Goal: Task Accomplishment & Management: Use online tool/utility

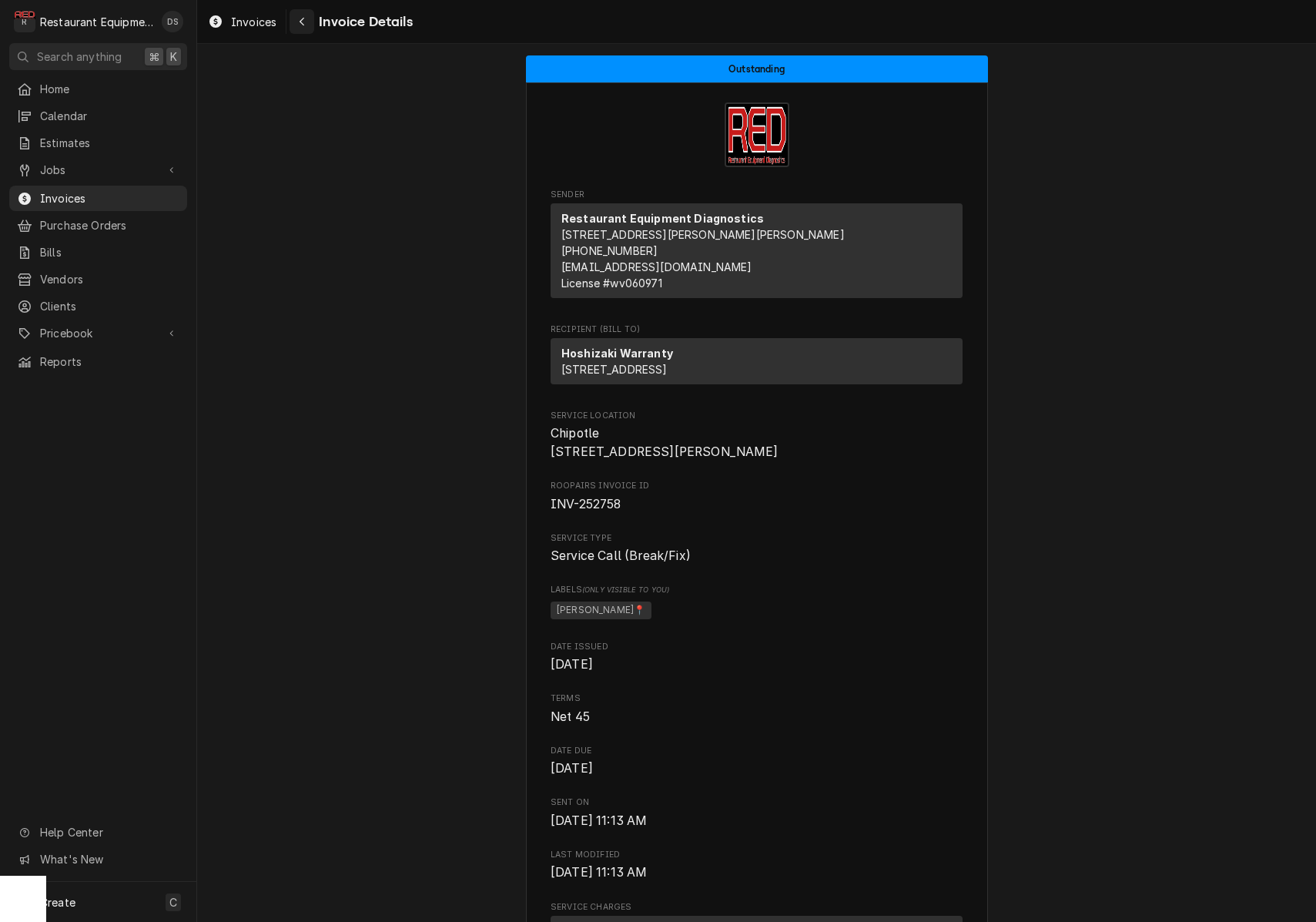
click at [308, 22] on div "Navigate back" at bounding box center [301, 21] width 15 height 15
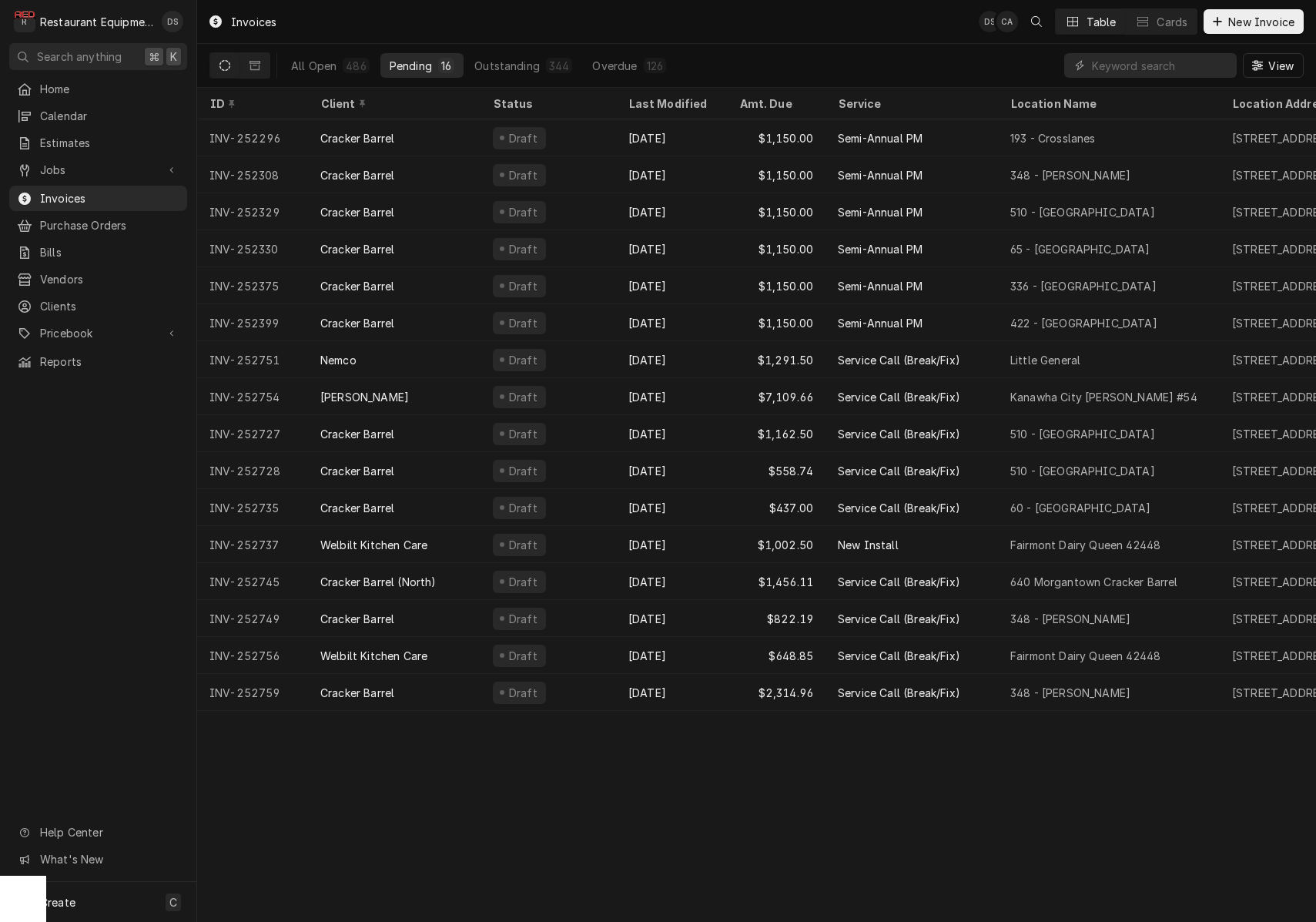
drag, startPoint x: 256, startPoint y: 65, endPoint x: 587, endPoint y: 97, distance: 332.5
click at [262, 64] on button "Dynamic Content Wrapper" at bounding box center [254, 65] width 30 height 25
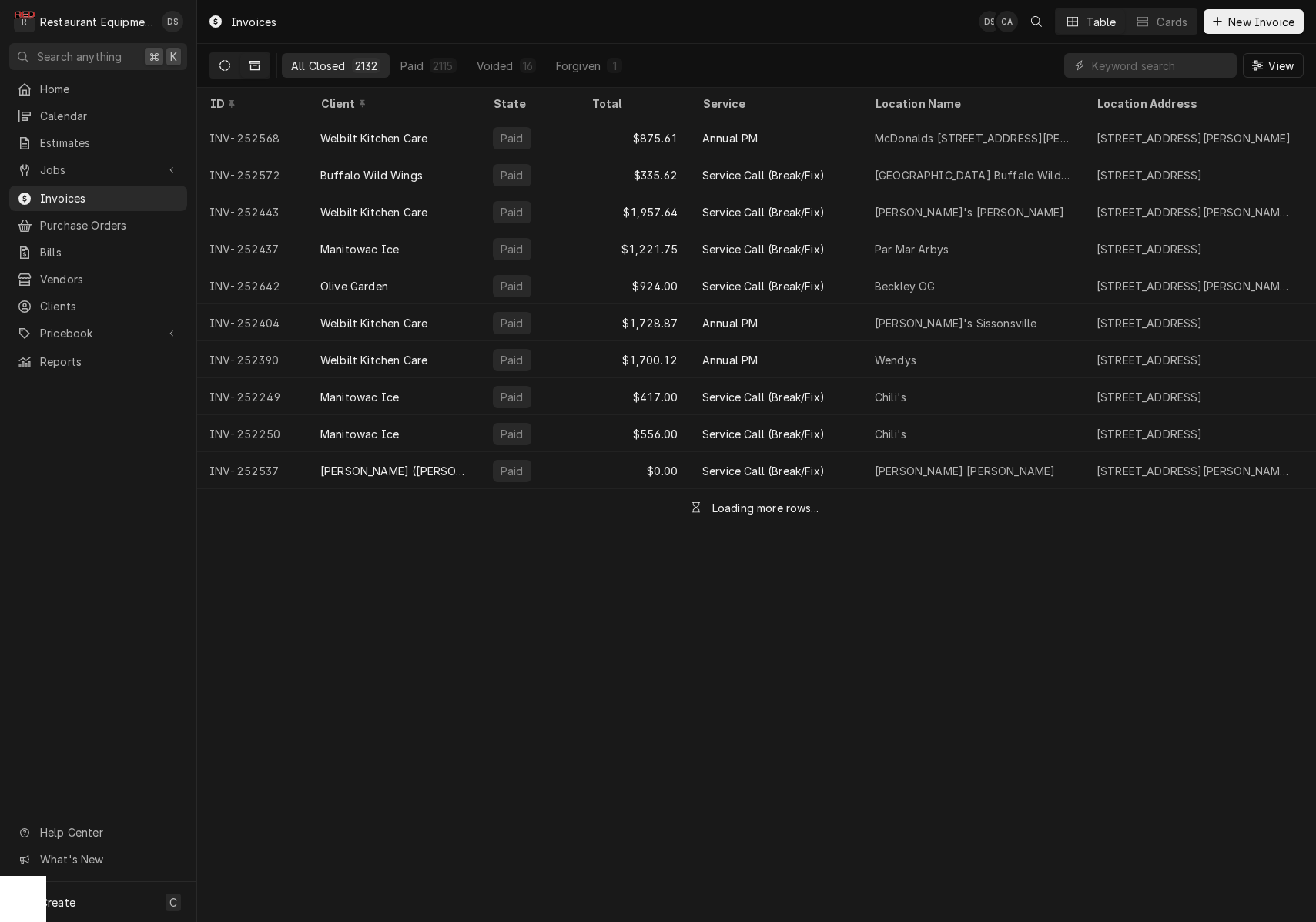
click at [226, 61] on icon "Dynamic Content Wrapper" at bounding box center [225, 65] width 11 height 11
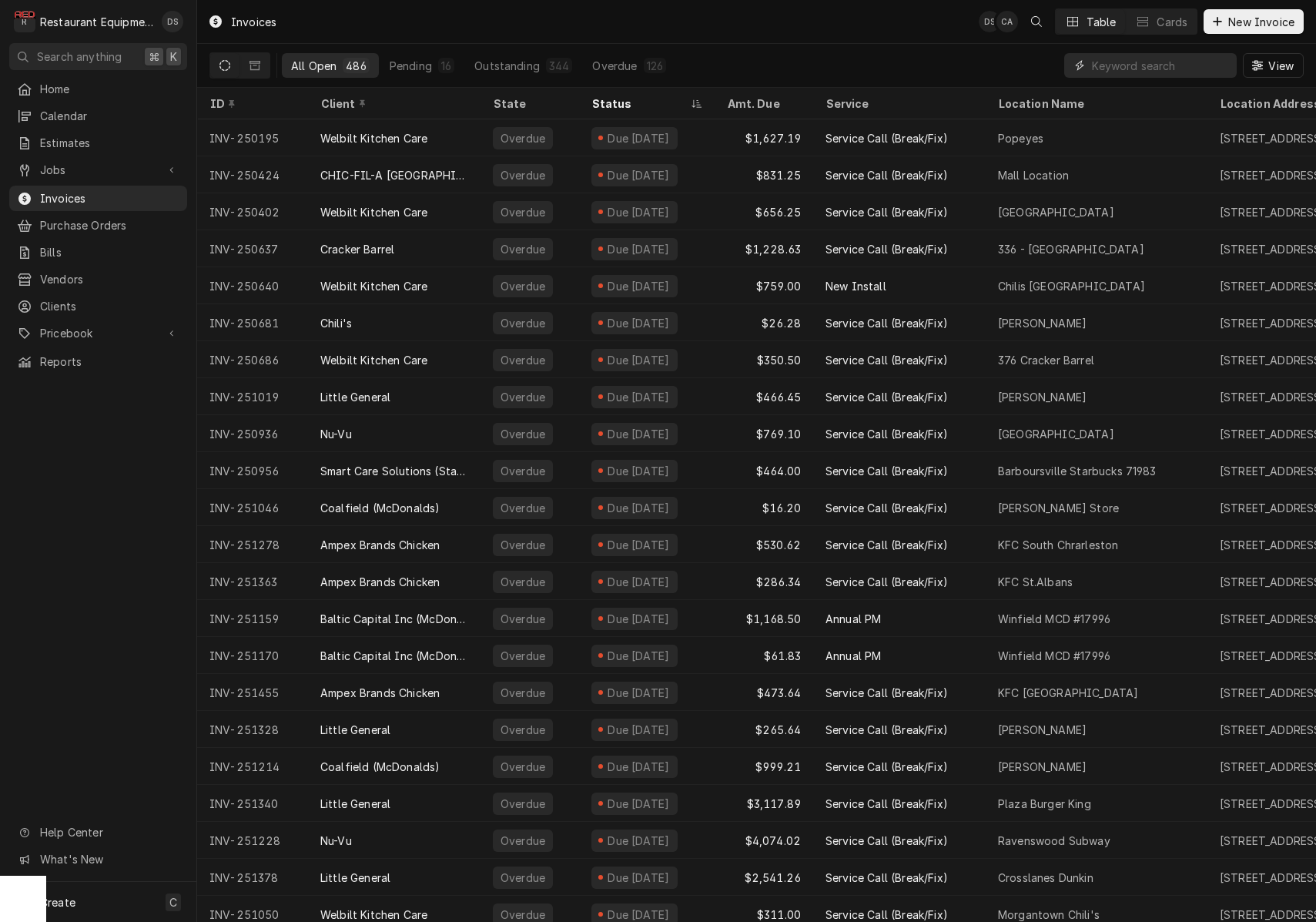
click at [1114, 71] on input "Dynamic Content Wrapper" at bounding box center [1160, 65] width 137 height 25
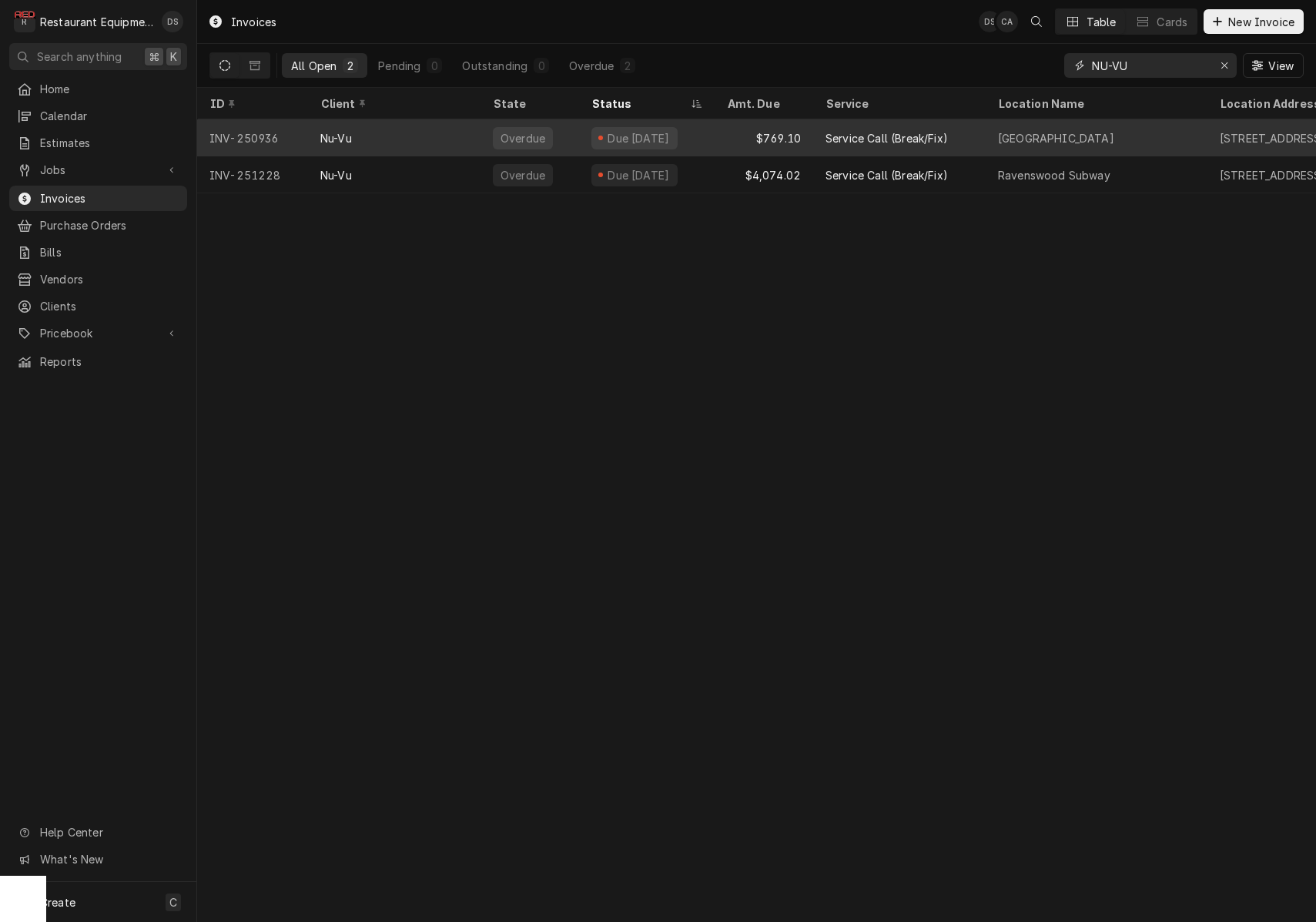
type input "NU-VU"
click at [808, 136] on div "$769.10" at bounding box center [764, 137] width 99 height 37
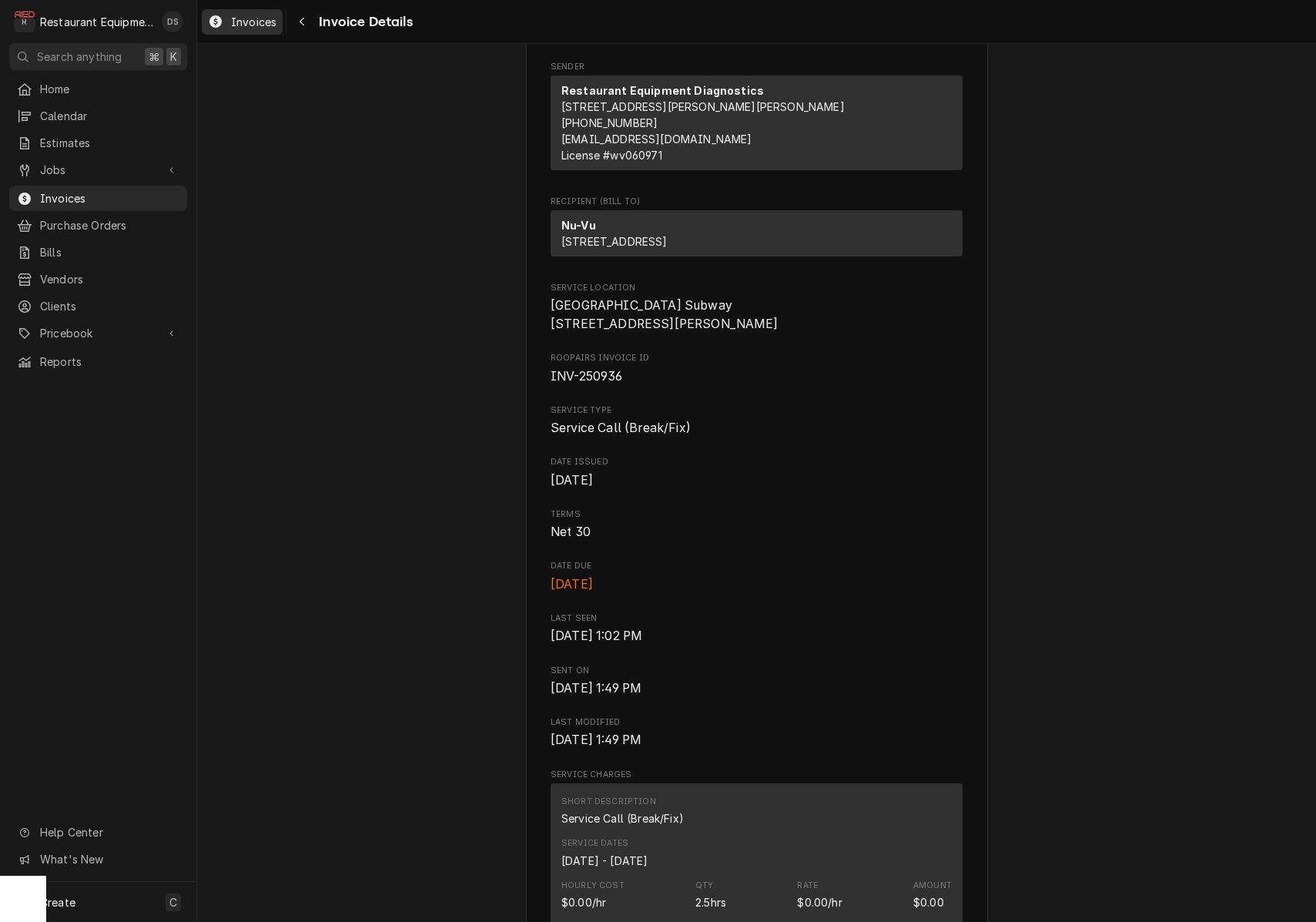
scroll to position [129, 0]
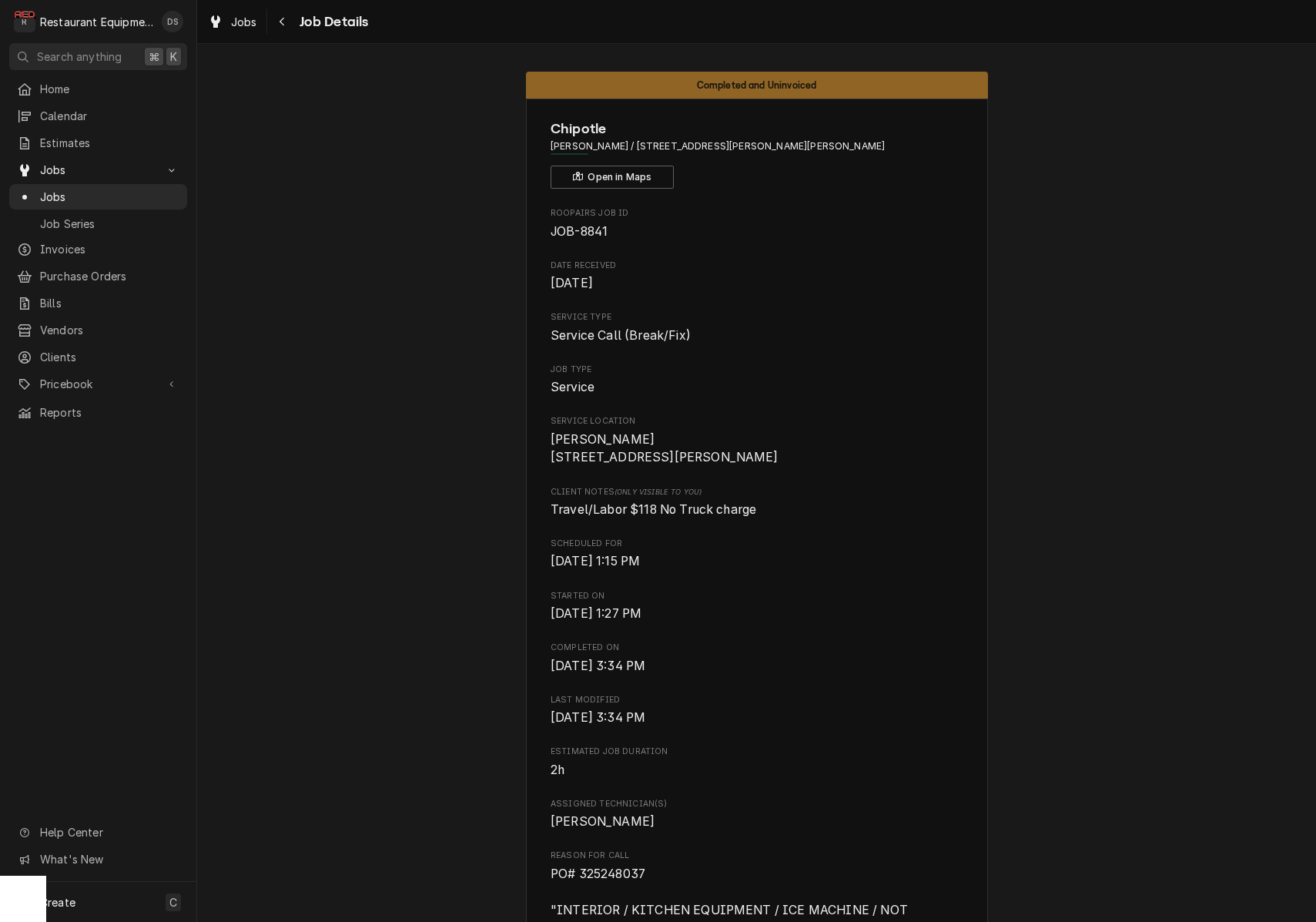
scroll to position [2834, 0]
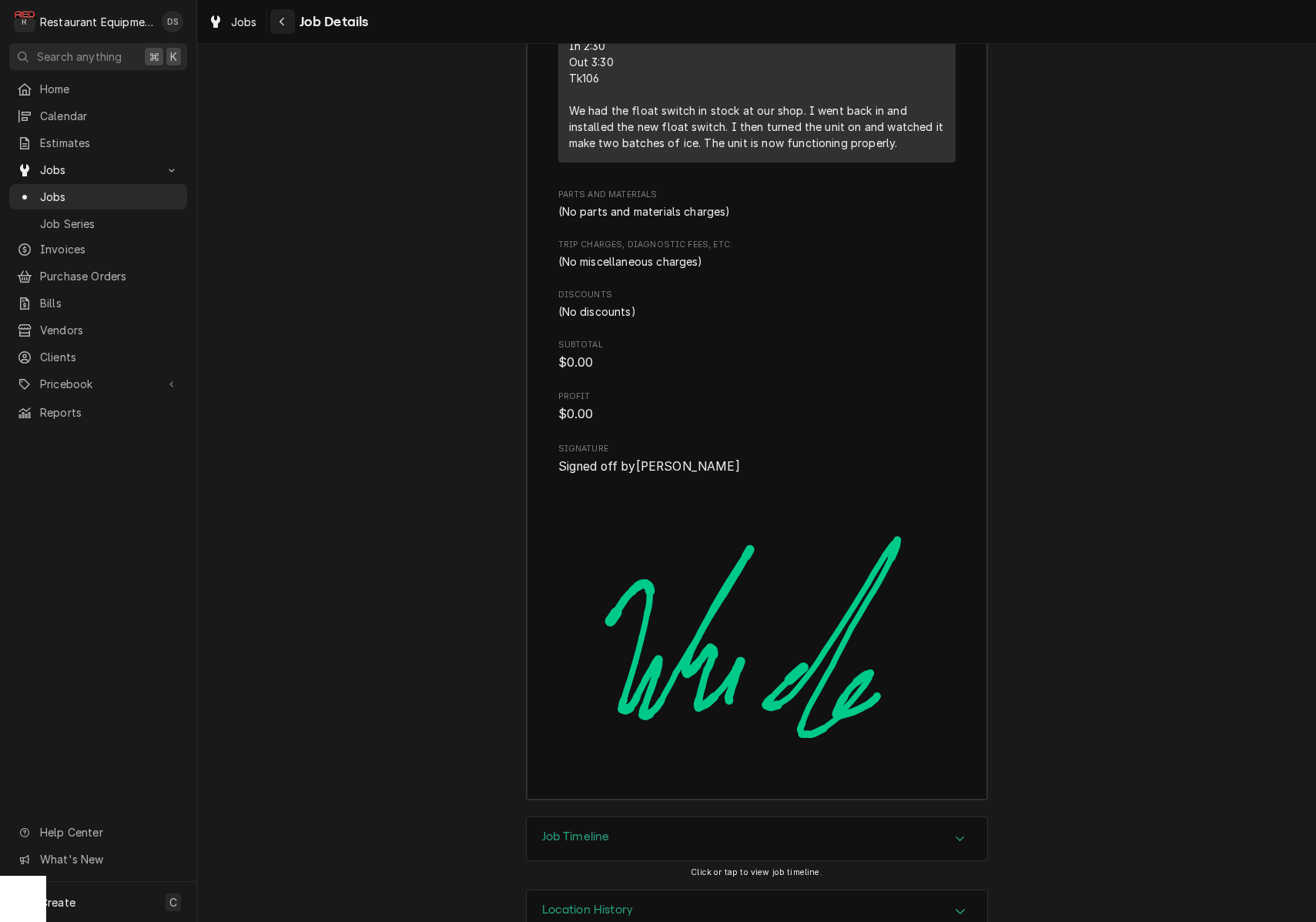
click at [277, 22] on div "Navigate back" at bounding box center [282, 21] width 15 height 15
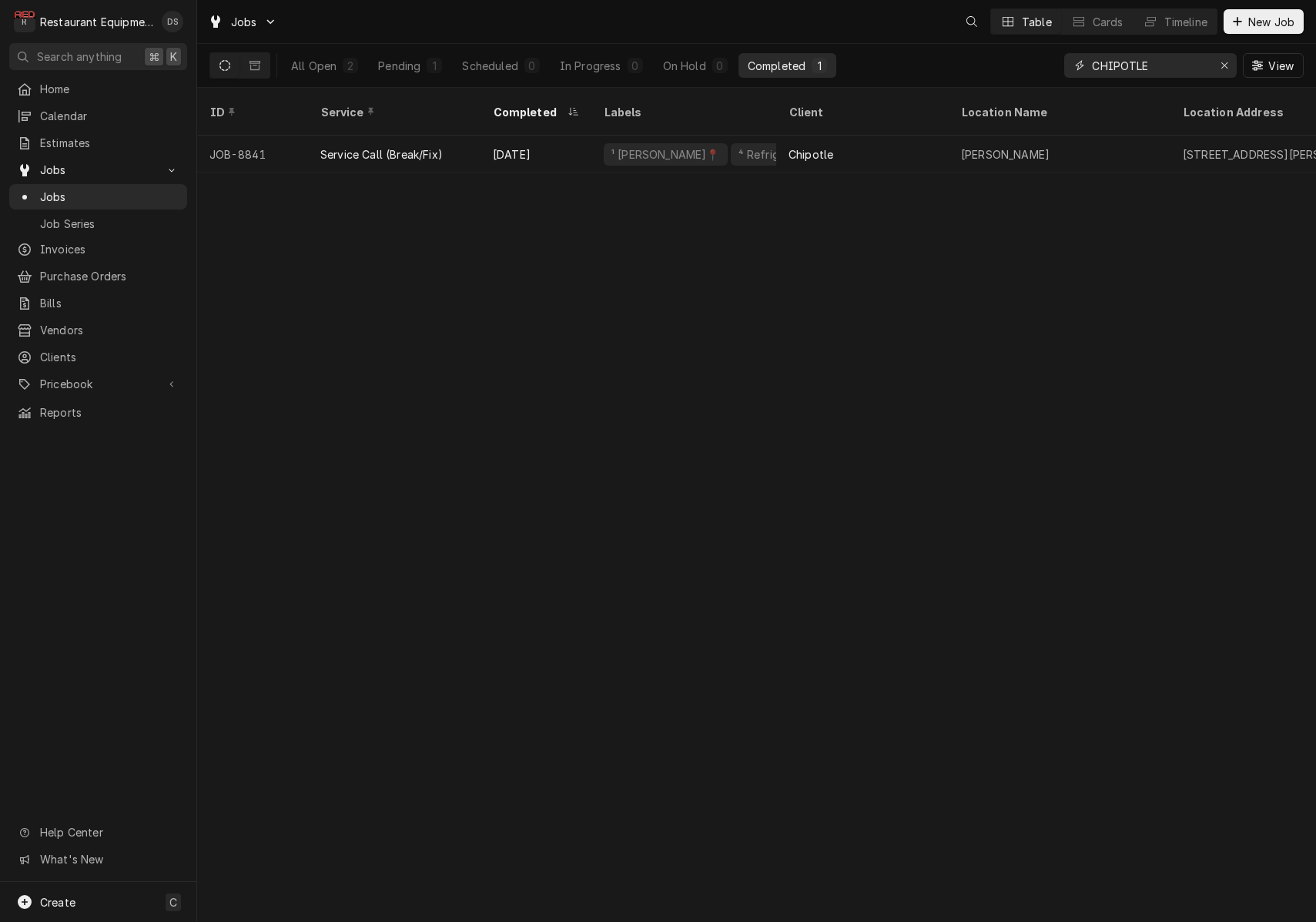
click at [1186, 66] on input "CHIPOTLE" at bounding box center [1149, 65] width 116 height 25
click at [1186, 65] on input "CHIPOTLE" at bounding box center [1149, 65] width 116 height 25
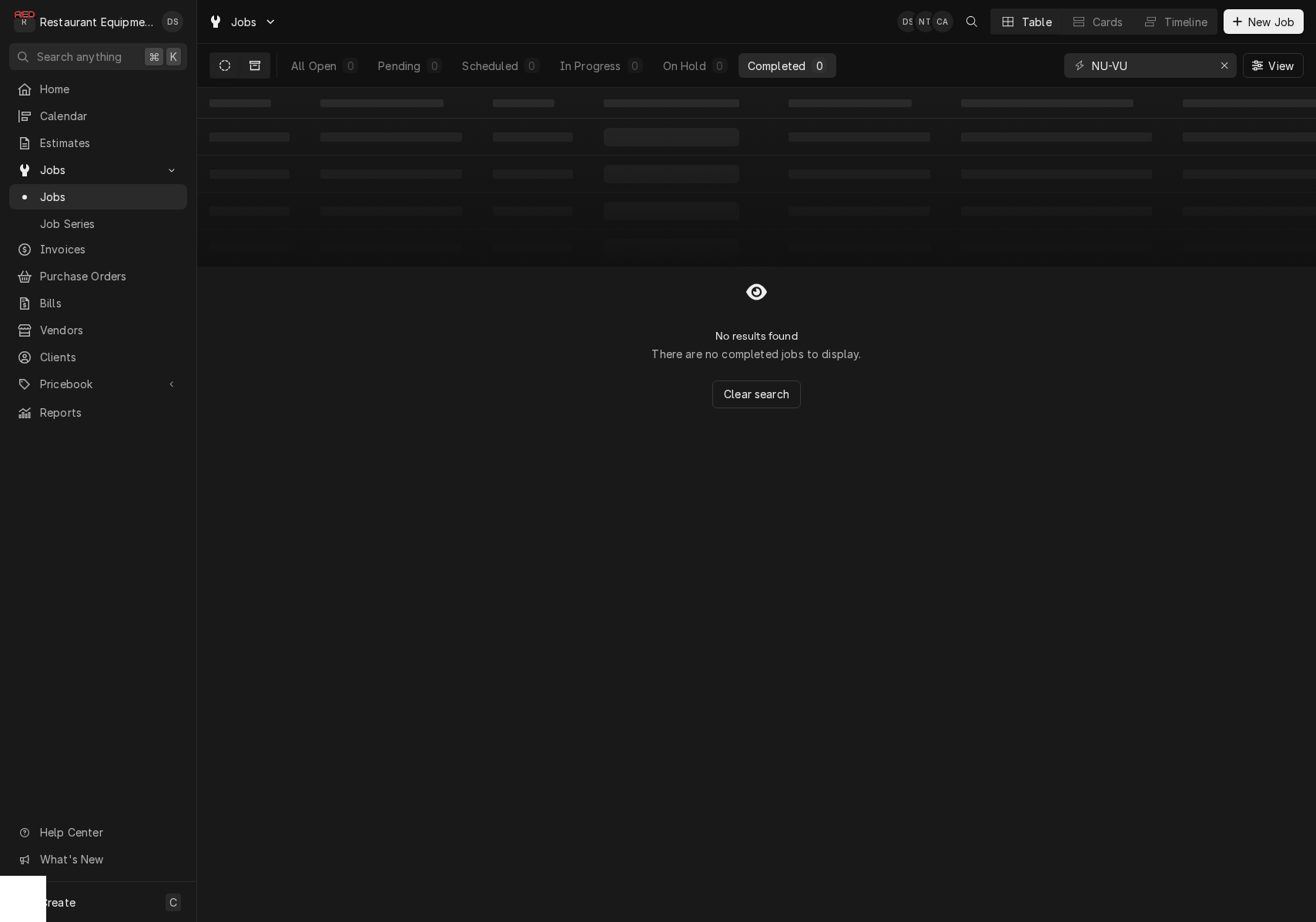
click at [245, 64] on button "Dynamic Content Wrapper" at bounding box center [254, 65] width 30 height 25
click at [222, 68] on icon "Dynamic Content Wrapper" at bounding box center [225, 65] width 11 height 11
click at [240, 67] on button "Dynamic Content Wrapper" at bounding box center [254, 65] width 30 height 25
click at [1140, 73] on input "NU-VU" at bounding box center [1149, 65] width 116 height 25
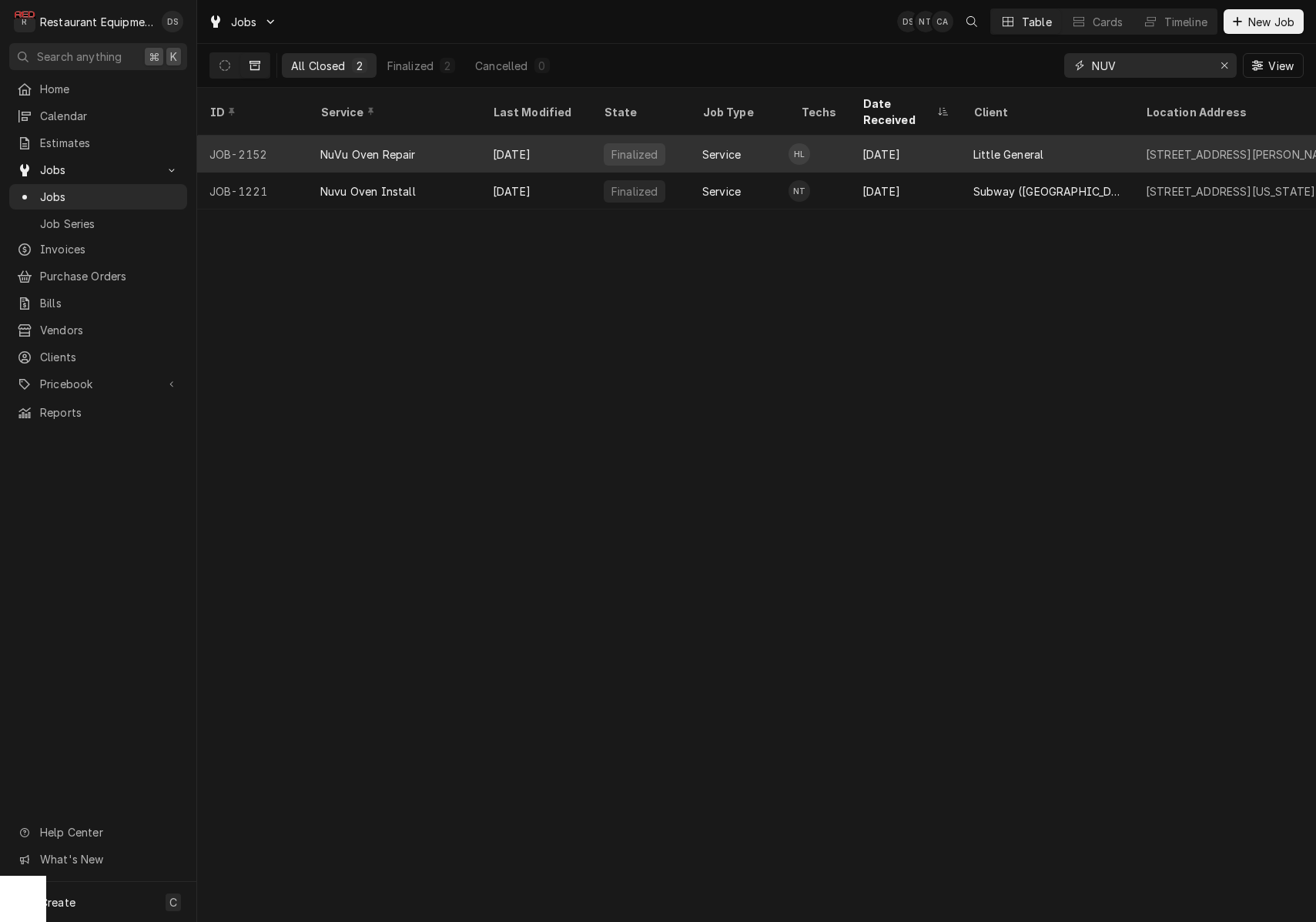
type input "NUV"
click at [1049, 139] on div "Little General" at bounding box center [1047, 153] width 173 height 37
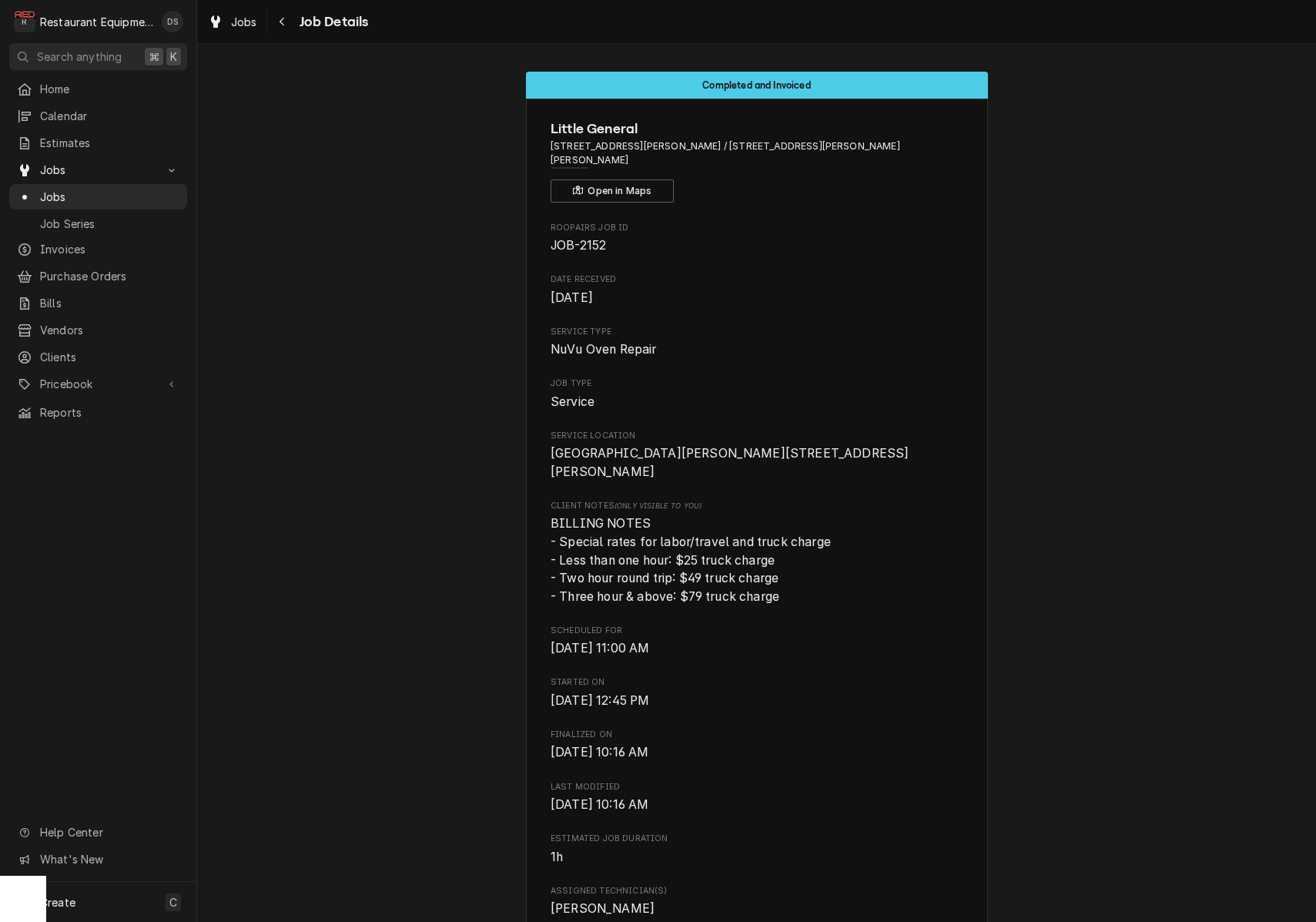
scroll to position [1, 0]
click at [282, 22] on icon "Navigate back" at bounding box center [281, 22] width 4 height 8
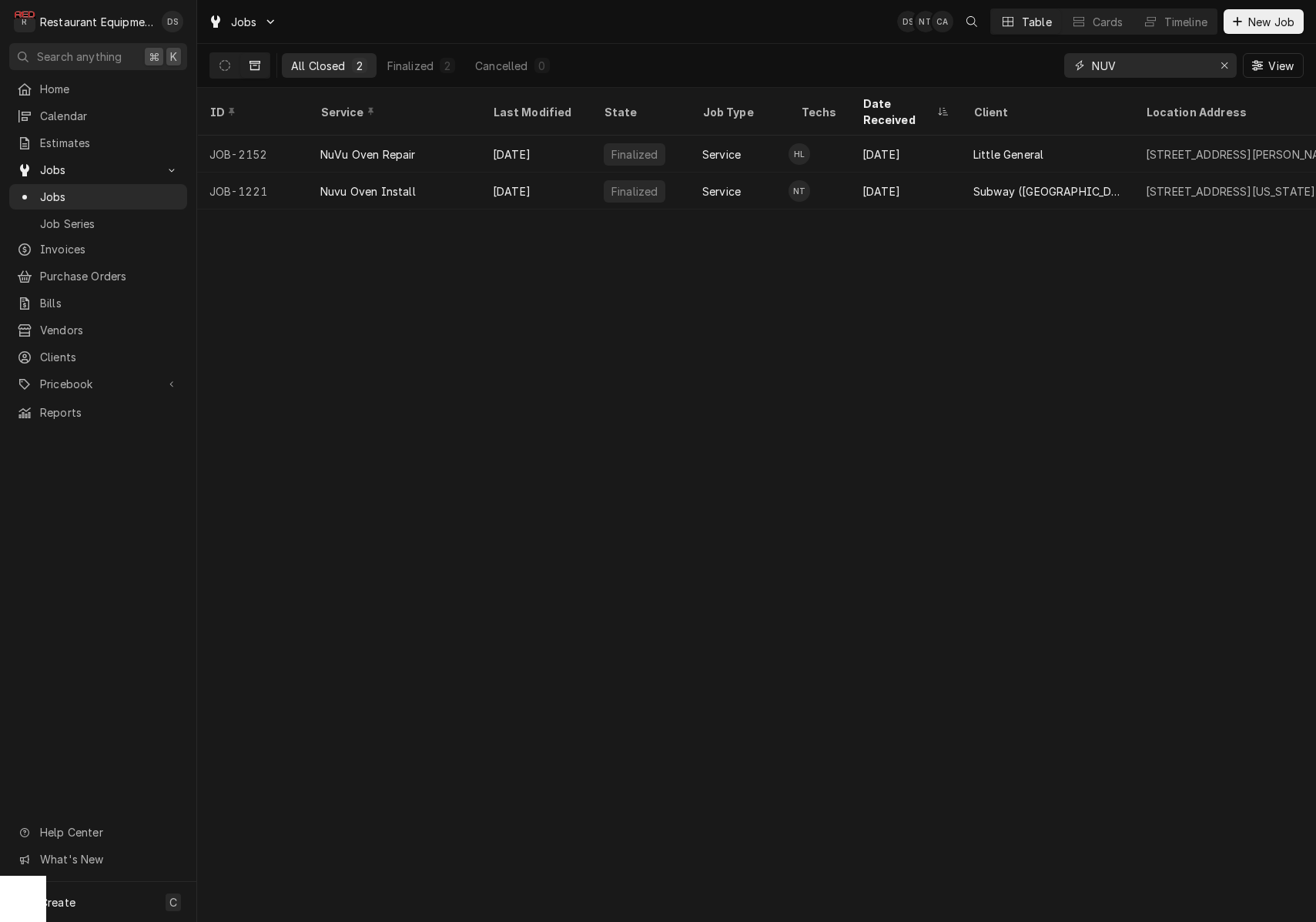
click at [1172, 65] on input "NUV" at bounding box center [1149, 65] width 116 height 25
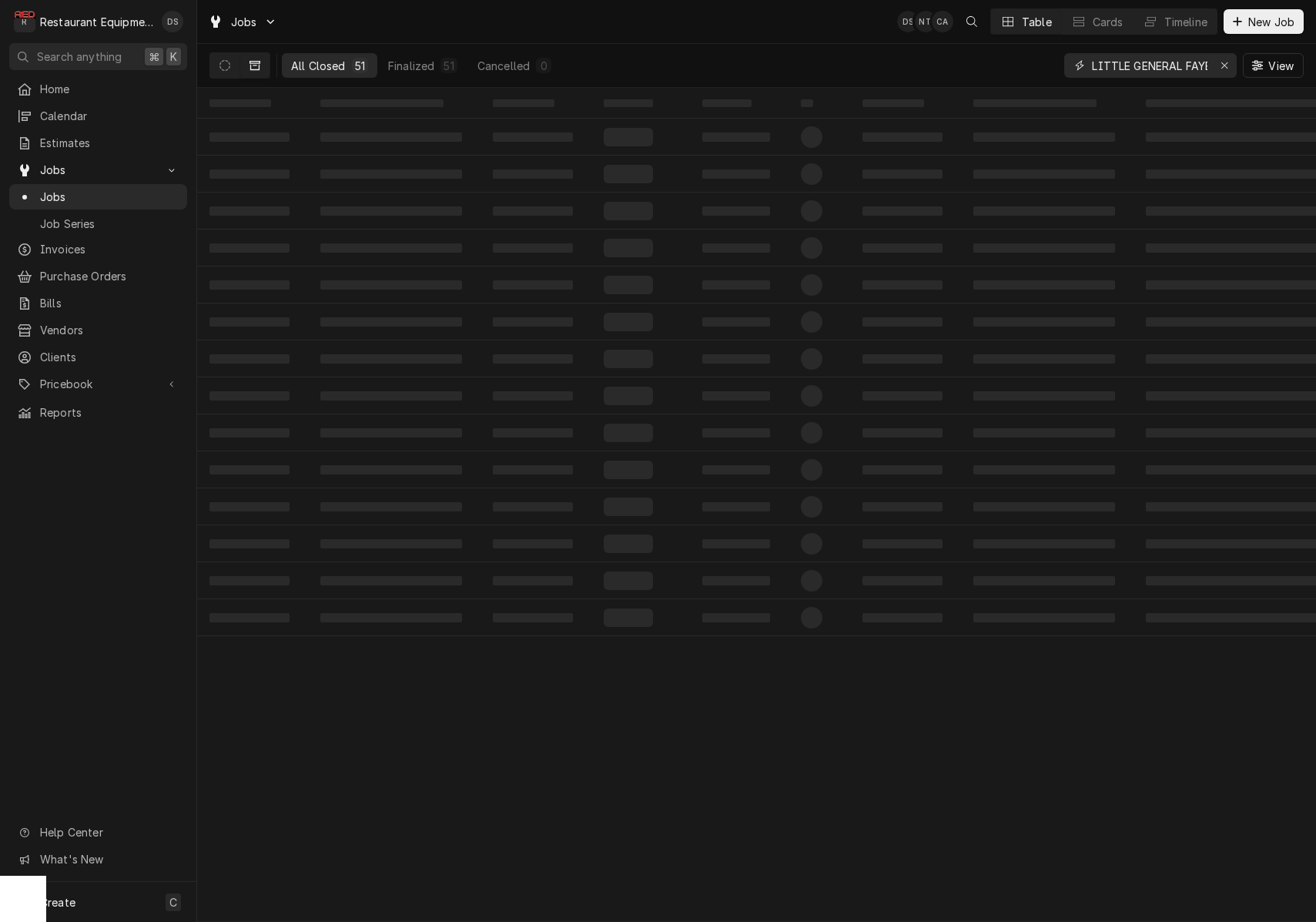
type input "LITTLE GENERAL FAYETTEVILLE"
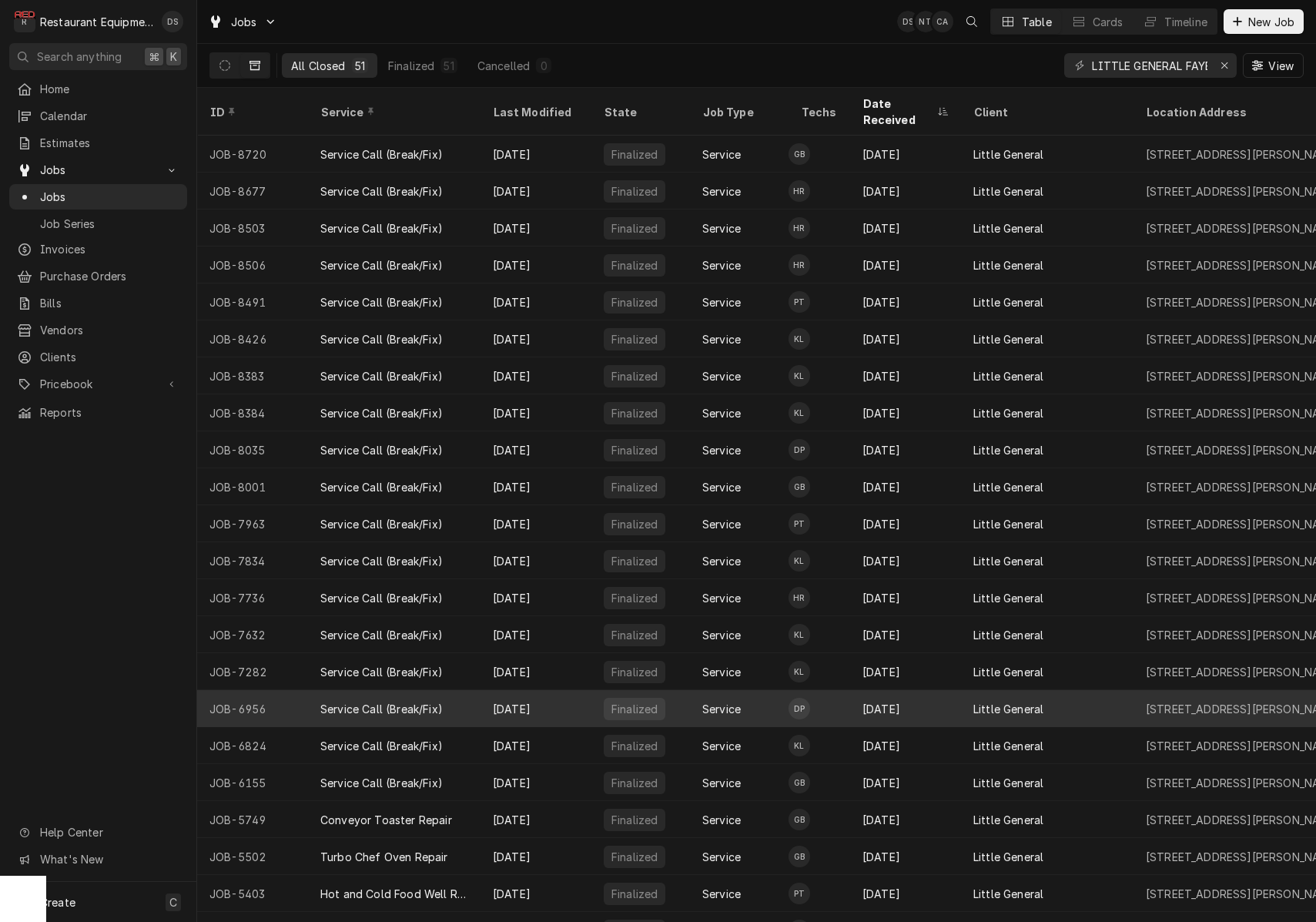
click at [1036, 701] on div "Little General" at bounding box center [1008, 709] width 70 height 16
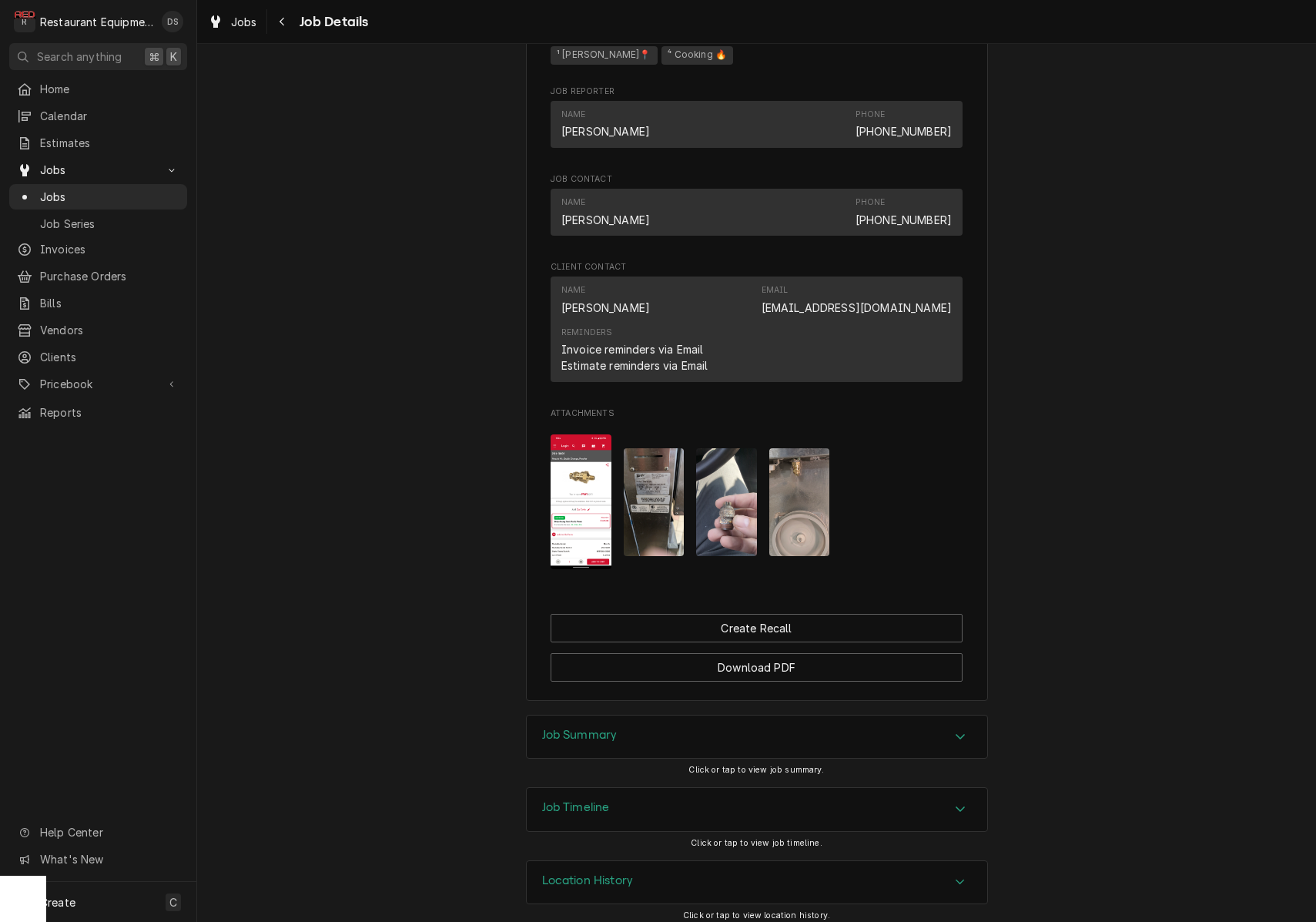
scroll to position [1105, 0]
click at [684, 728] on div "Job Summary" at bounding box center [757, 738] width 460 height 43
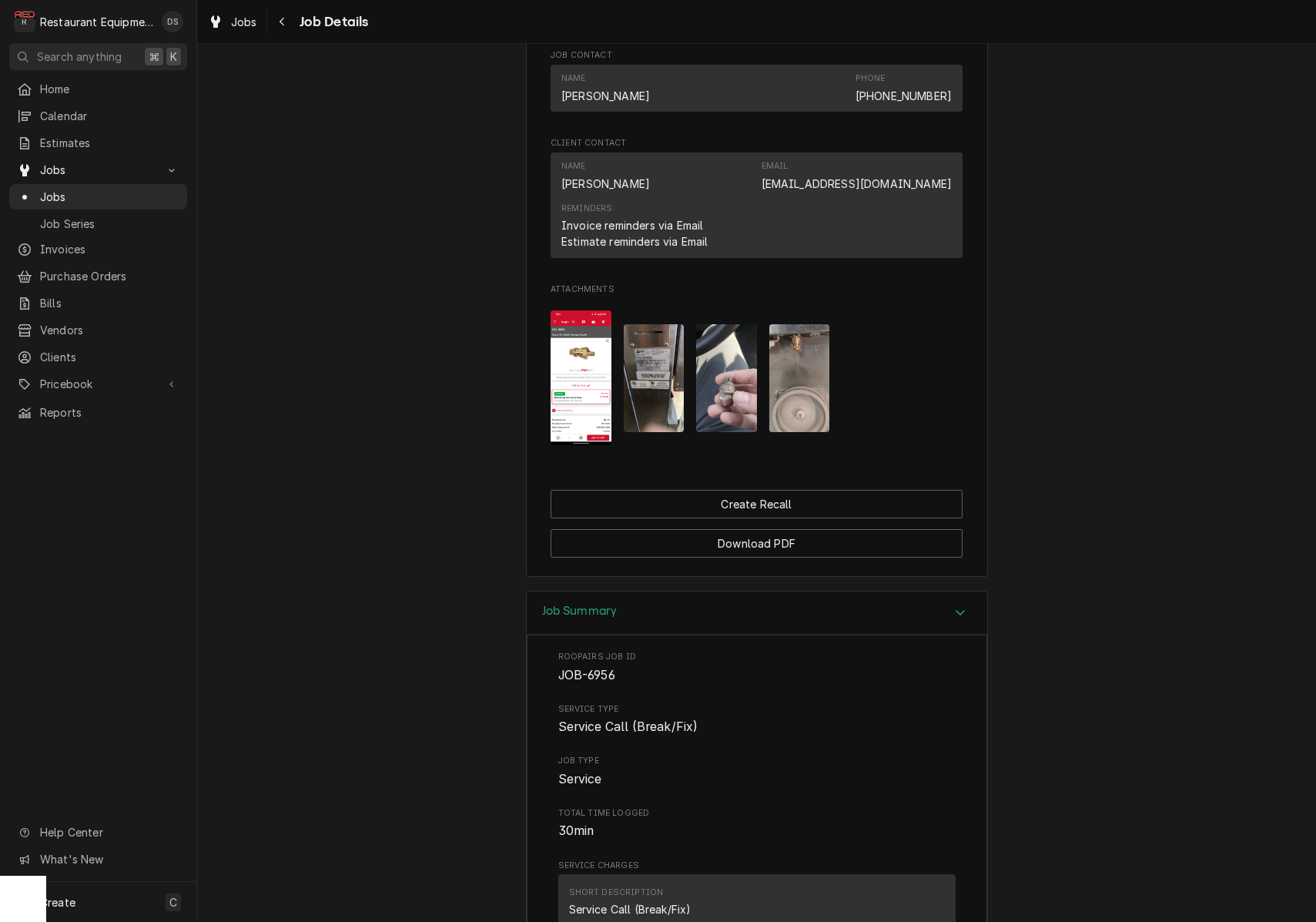
scroll to position [1223, 0]
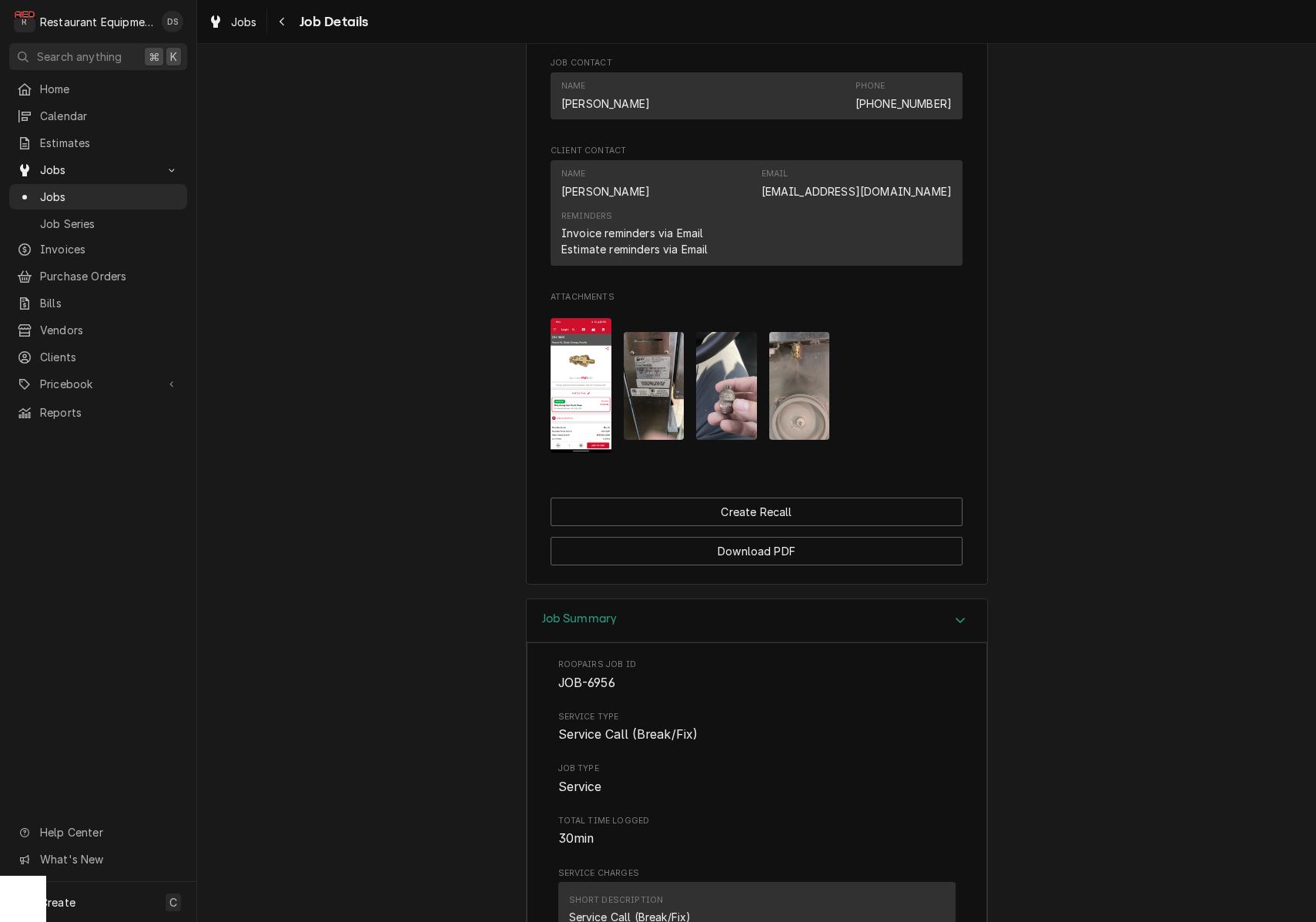
click at [656, 352] on img "Attachments" at bounding box center [654, 385] width 61 height 108
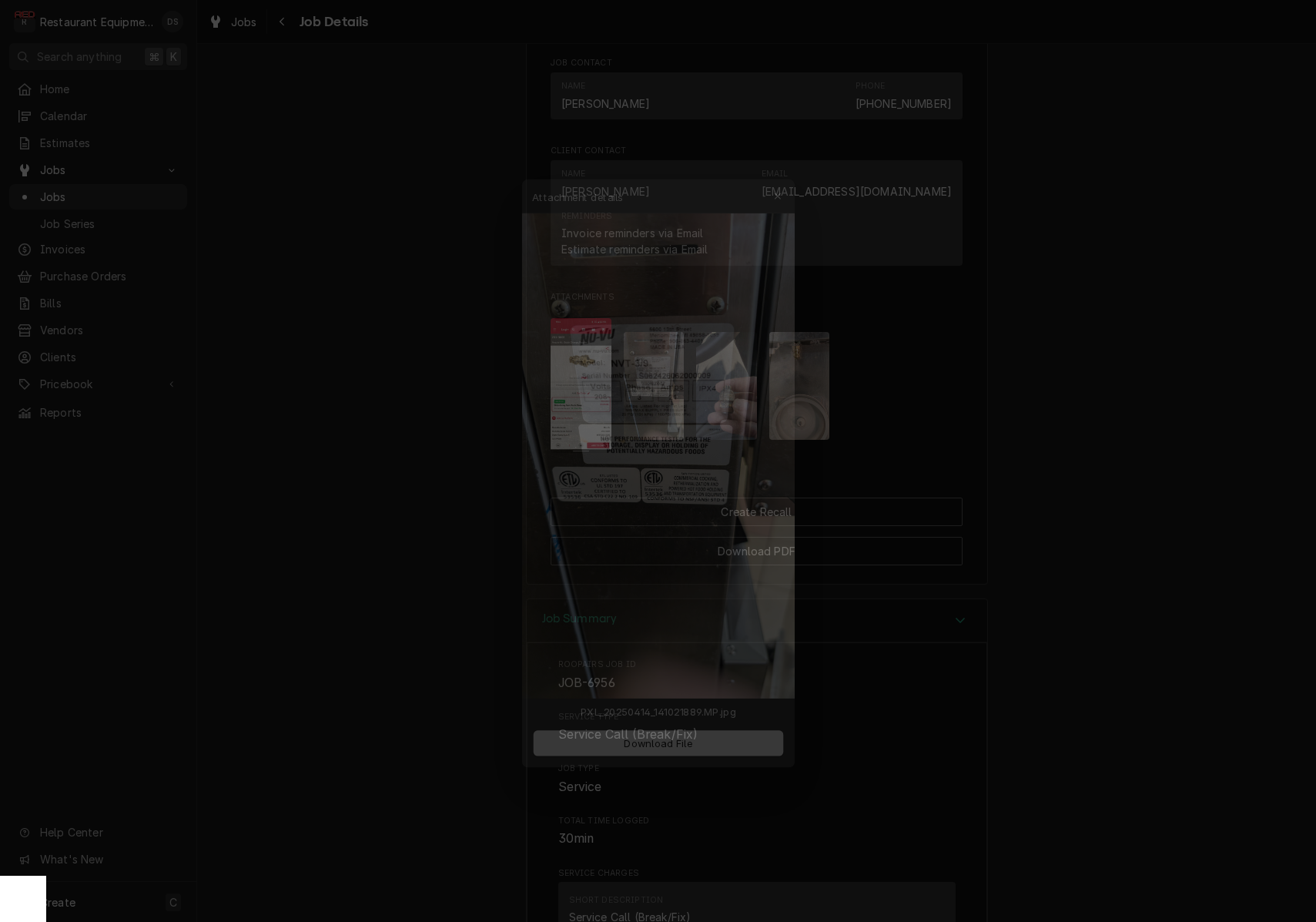
drag, startPoint x: 639, startPoint y: 353, endPoint x: 654, endPoint y: 353, distance: 15.0
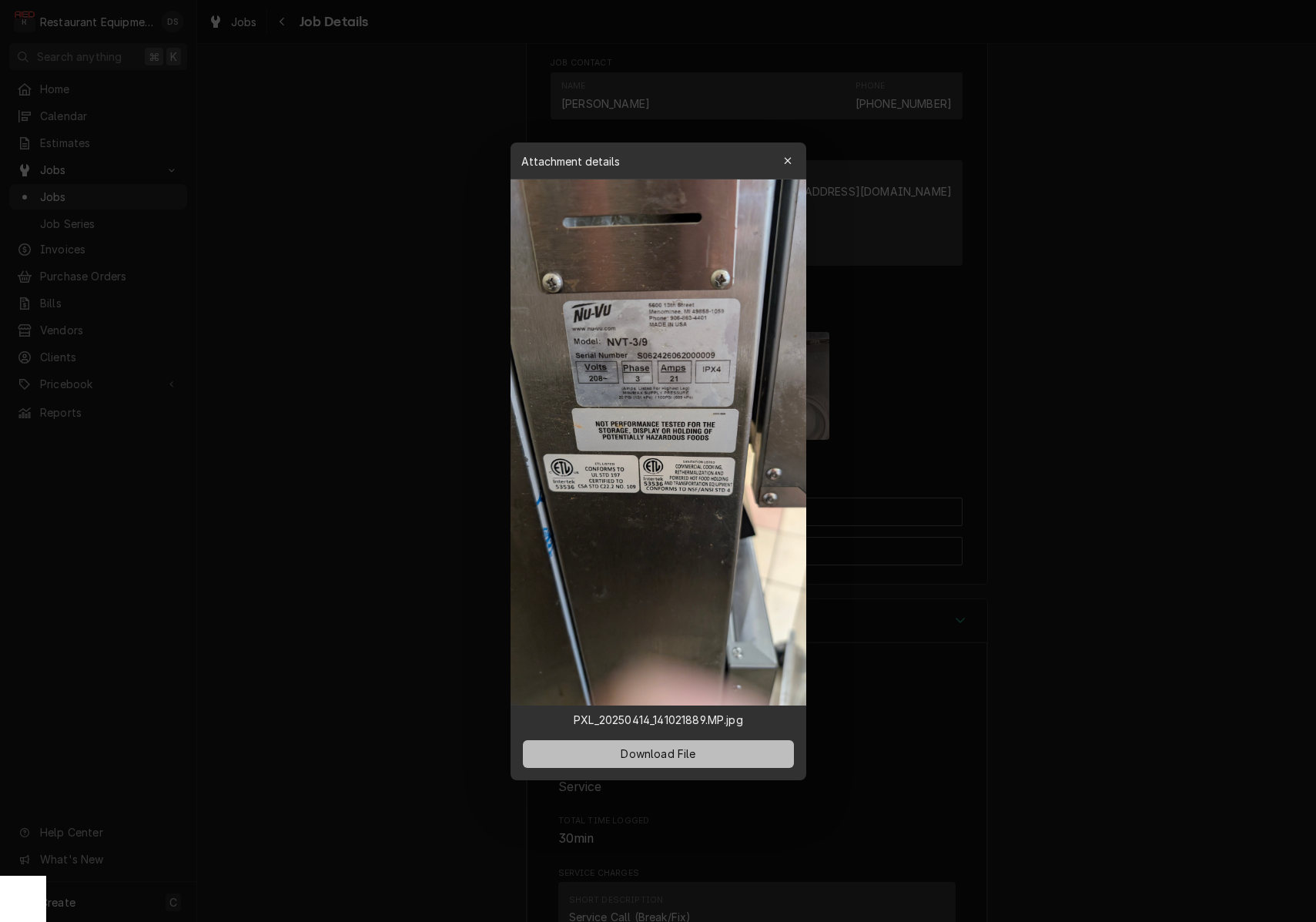
click at [655, 757] on span "Download File" at bounding box center [658, 754] width 81 height 16
click at [789, 161] on icon "button" at bounding box center [787, 161] width 8 height 11
